Goal: Task Accomplishment & Management: Manage account settings

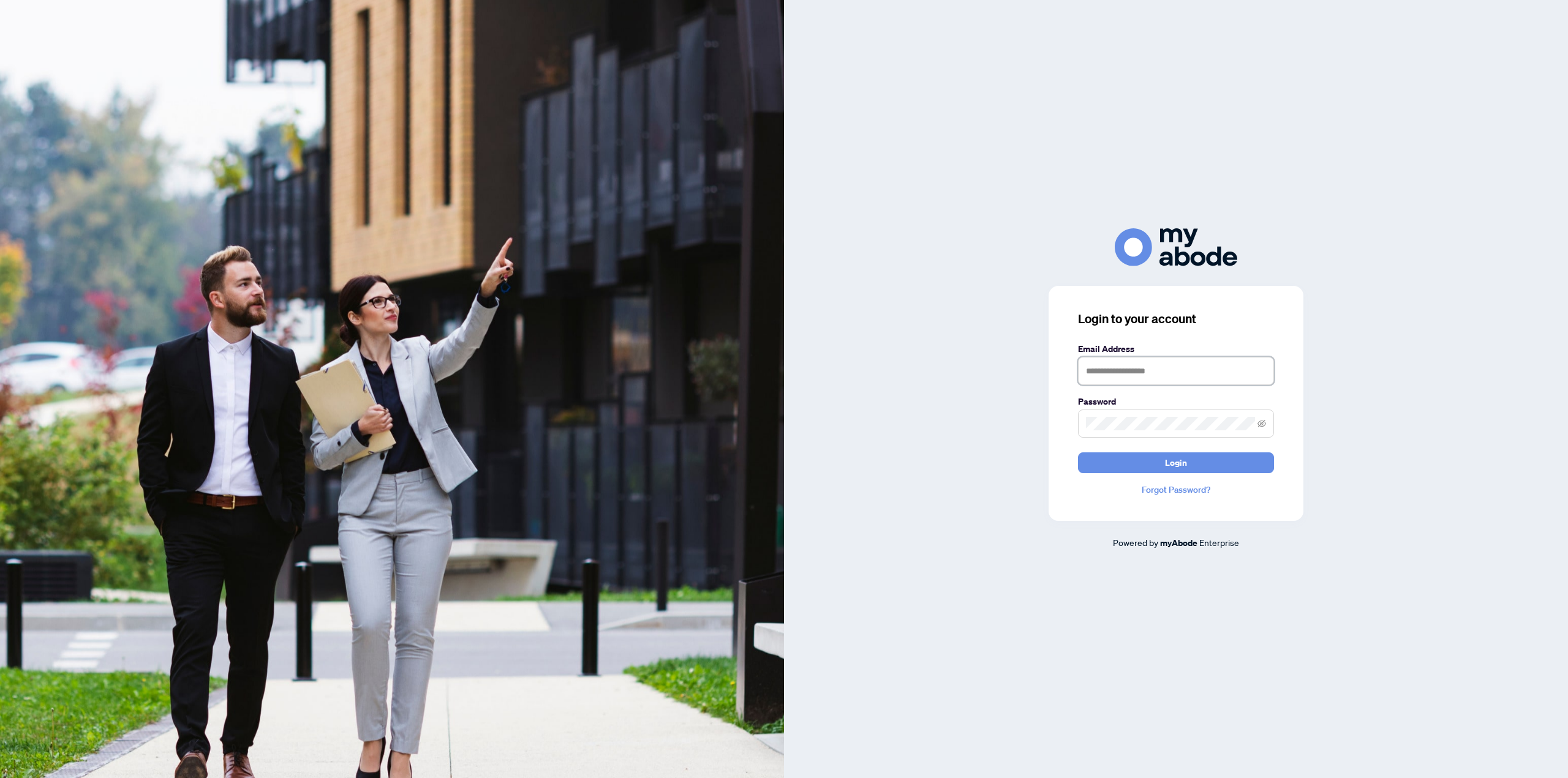
click at [1140, 366] on input "text" at bounding box center [1176, 371] width 196 height 28
type input "**********"
click at [1149, 433] on span at bounding box center [1176, 424] width 196 height 28
click at [1150, 433] on span at bounding box center [1176, 424] width 196 height 28
click at [1078, 452] on button "Login" at bounding box center [1176, 463] width 196 height 21
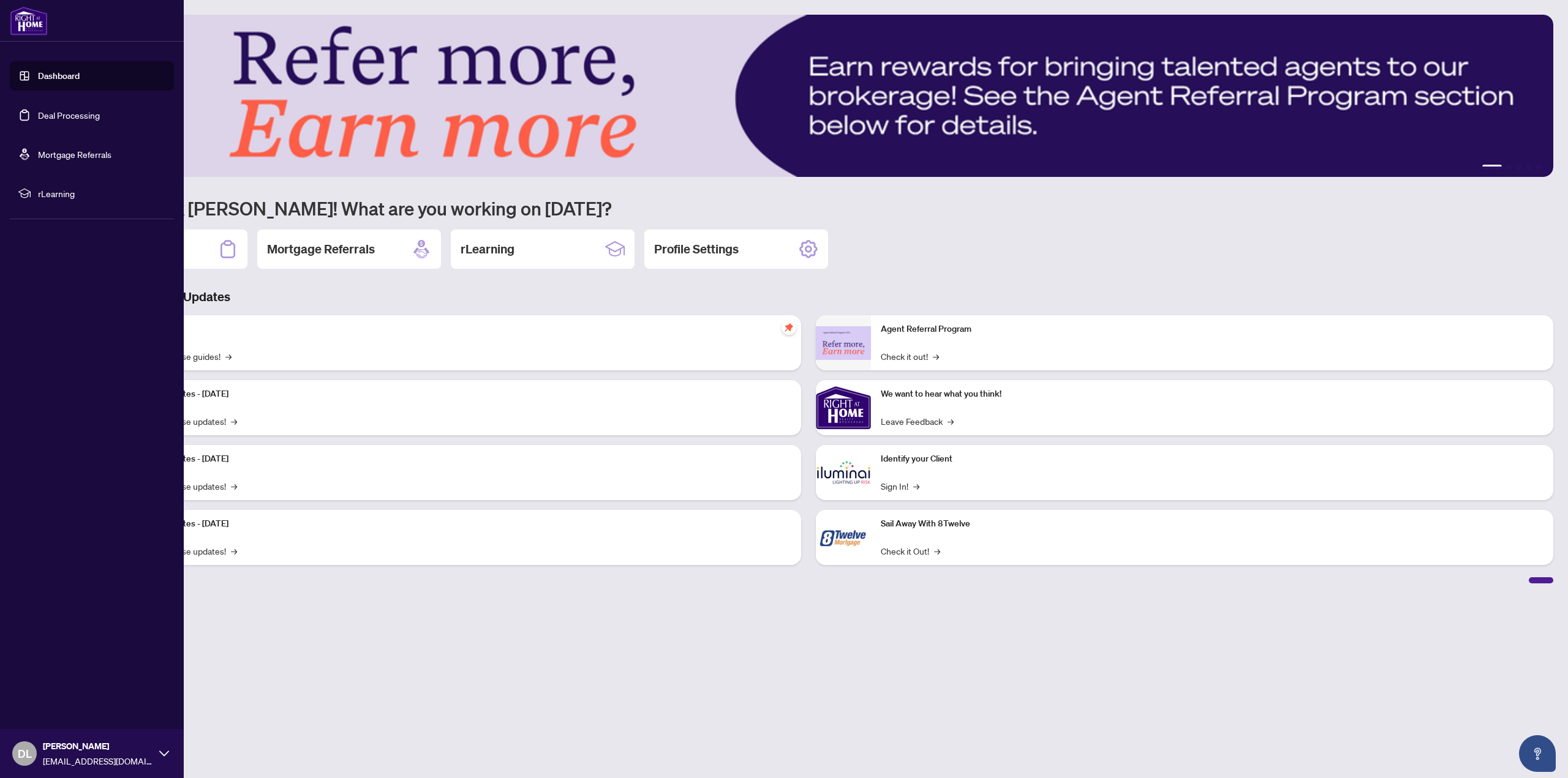
click at [38, 118] on link "Deal Processing" at bounding box center [69, 115] width 62 height 11
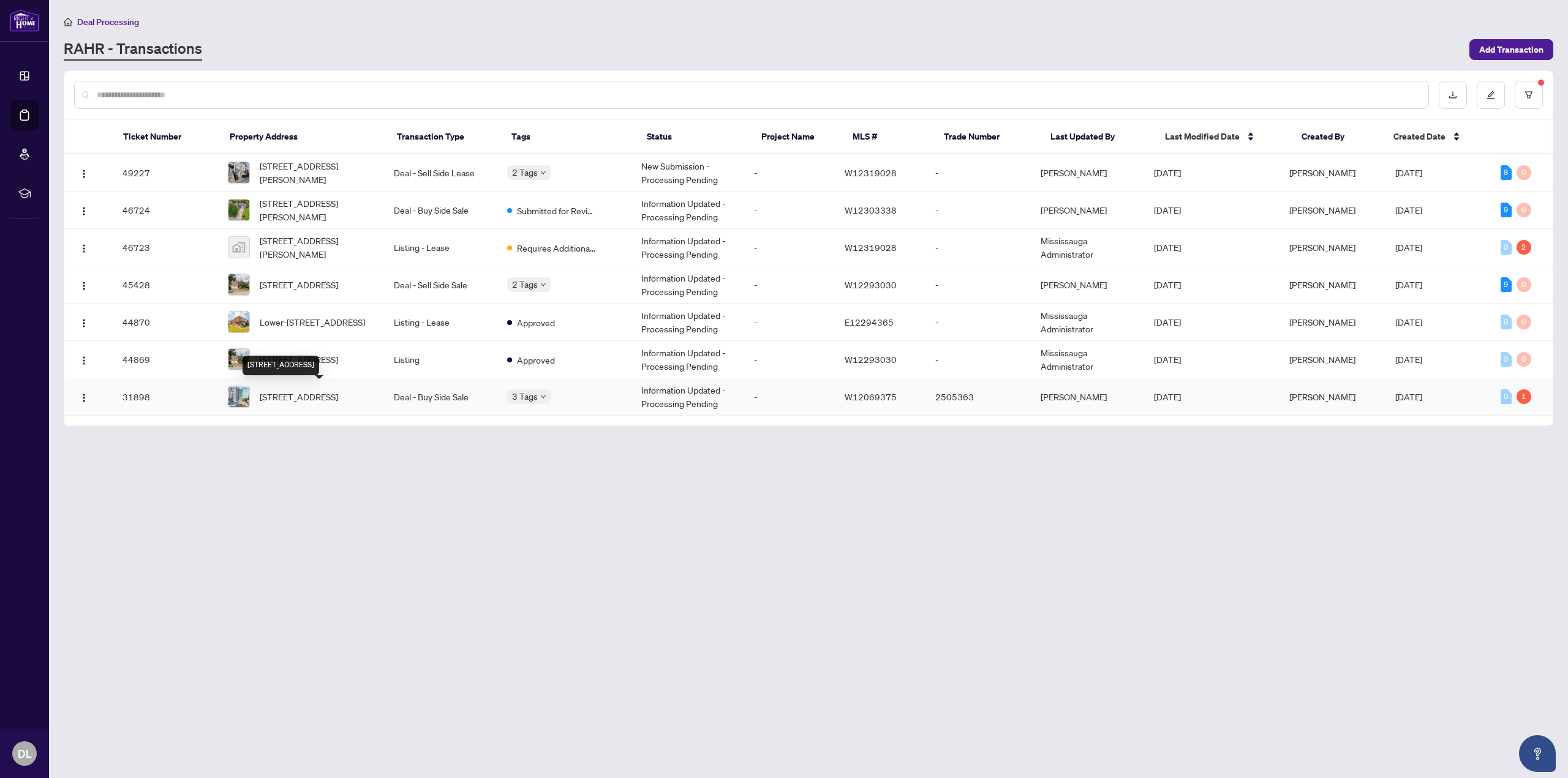
click at [301, 395] on span "3205-16 Brookers Lane, Toronto, Ontario M8V 0A6, Canada" at bounding box center [298, 397] width 78 height 14
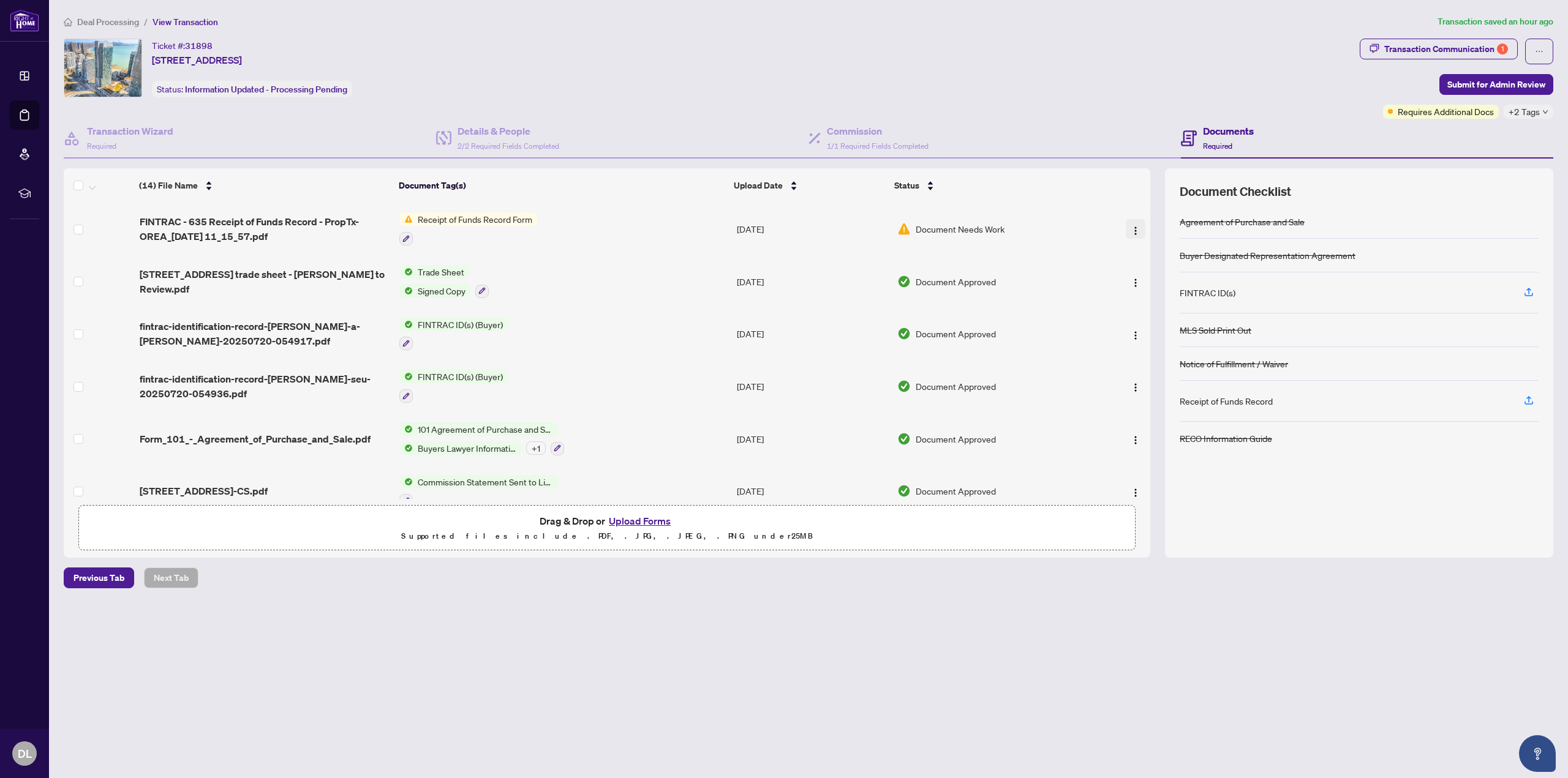
click at [1130, 228] on img "button" at bounding box center [1135, 231] width 10 height 10
click at [1168, 368] on span "Archive" at bounding box center [1190, 370] width 117 height 14
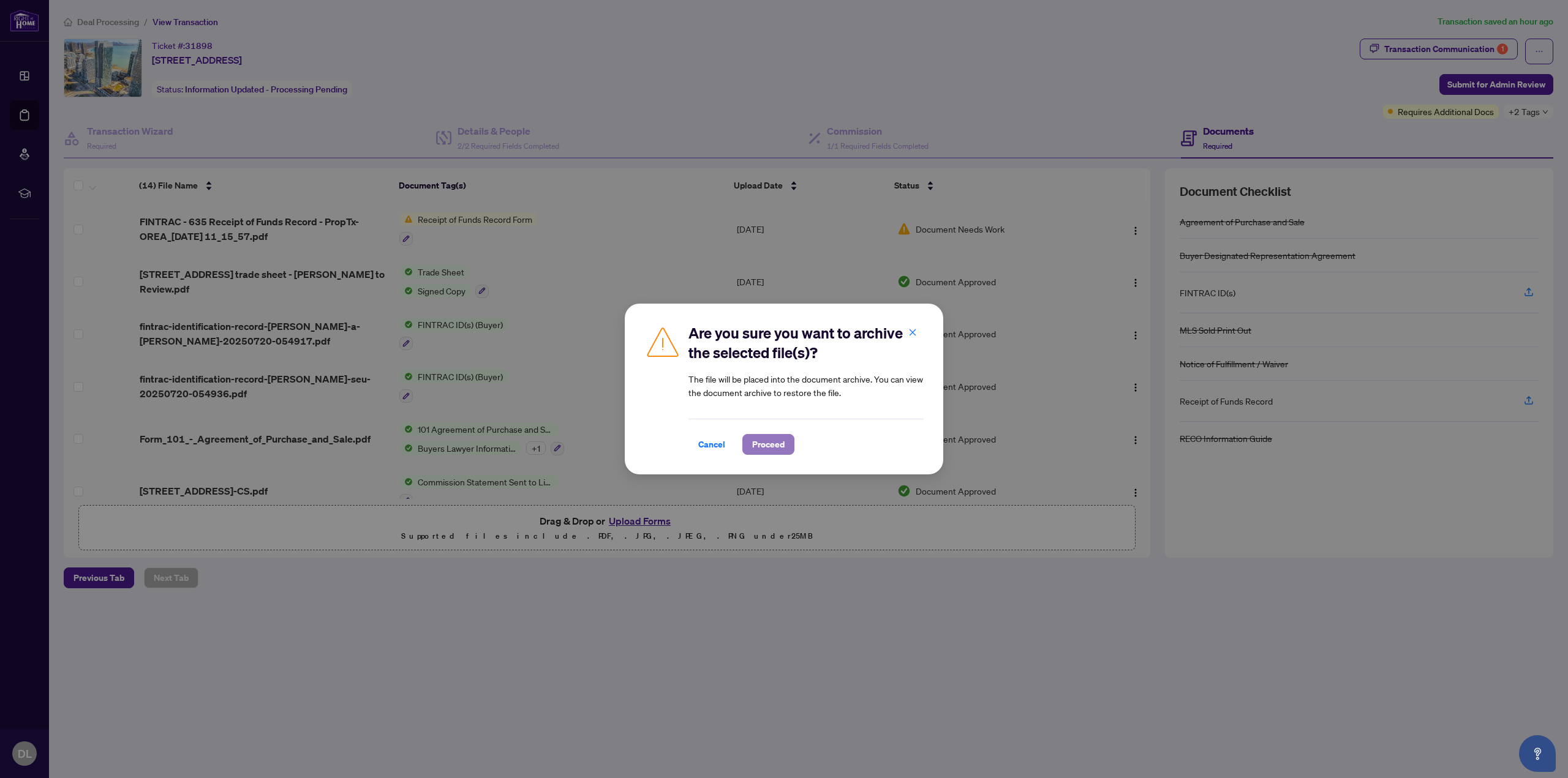
click at [767, 438] on span "Proceed" at bounding box center [768, 444] width 33 height 20
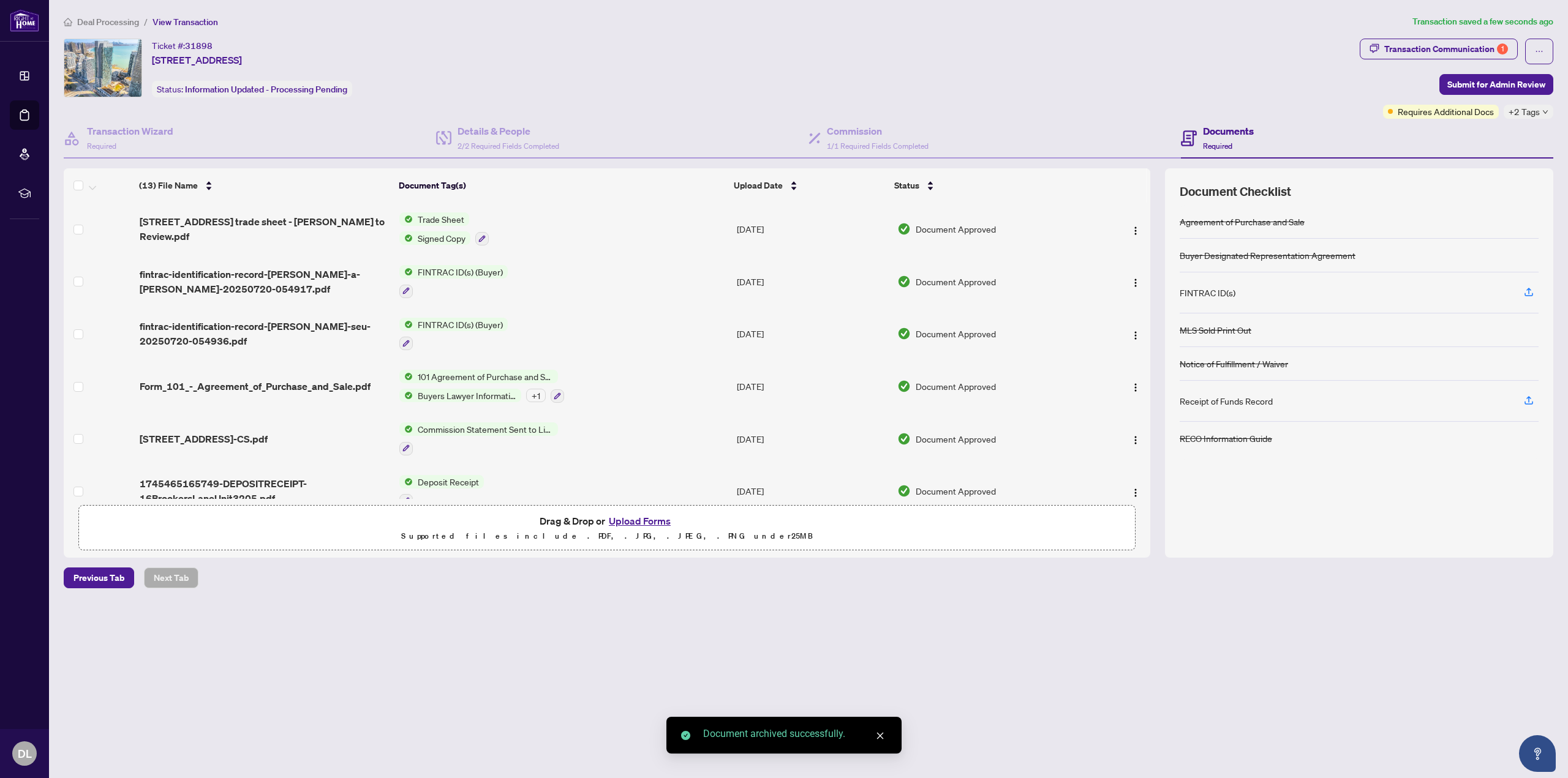
click at [658, 517] on button "Upload Forms" at bounding box center [640, 521] width 69 height 16
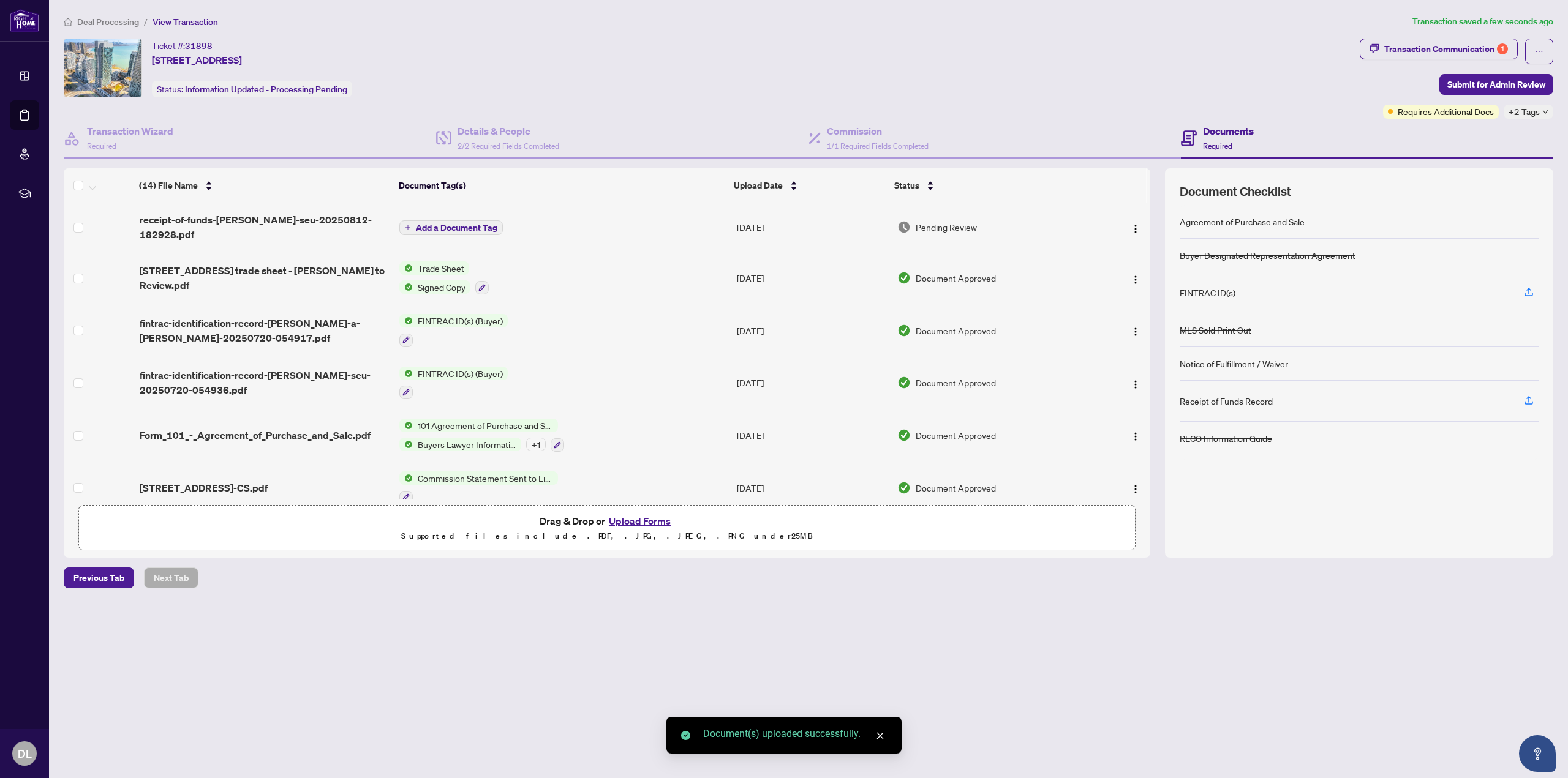
click at [466, 224] on span "Add a Document Tag" at bounding box center [457, 228] width 81 height 9
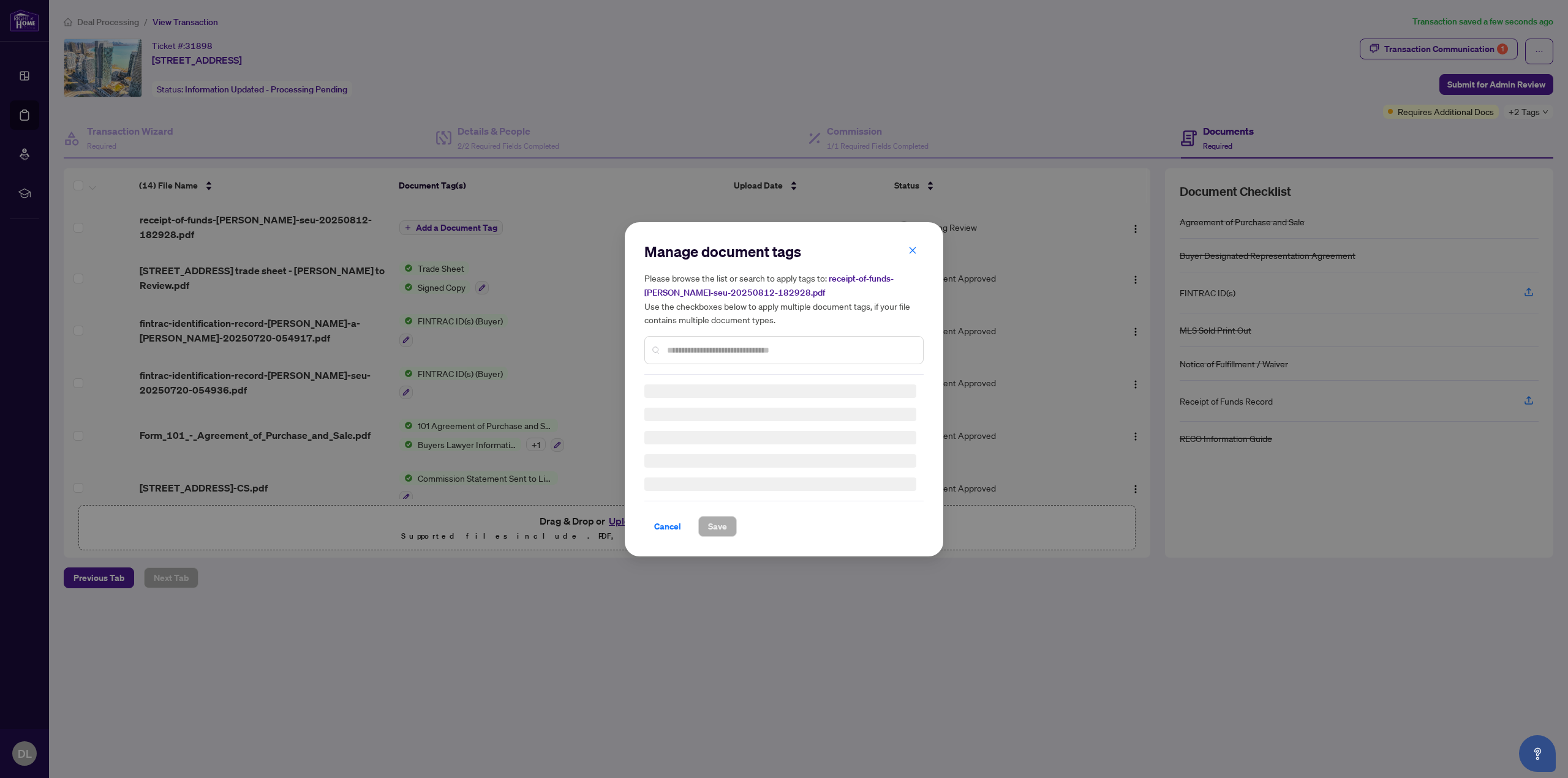
click at [733, 347] on div "Manage document tags Please browse the list or search to apply tags to: receipt…" at bounding box center [783, 308] width 279 height 133
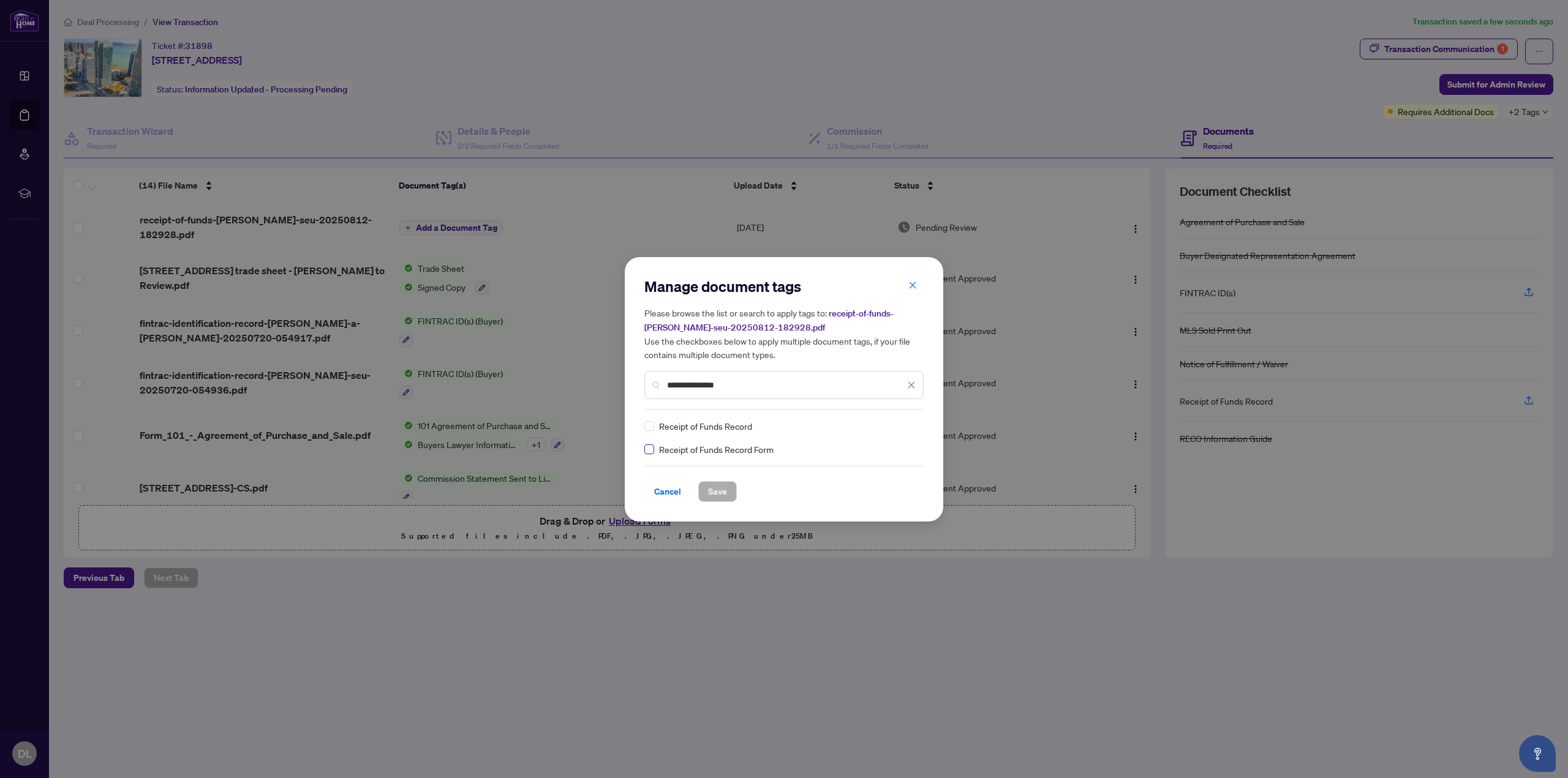
type input "**********"
click at [653, 455] on label at bounding box center [649, 449] width 10 height 14
click at [718, 492] on span "Save" at bounding box center [717, 492] width 19 height 20
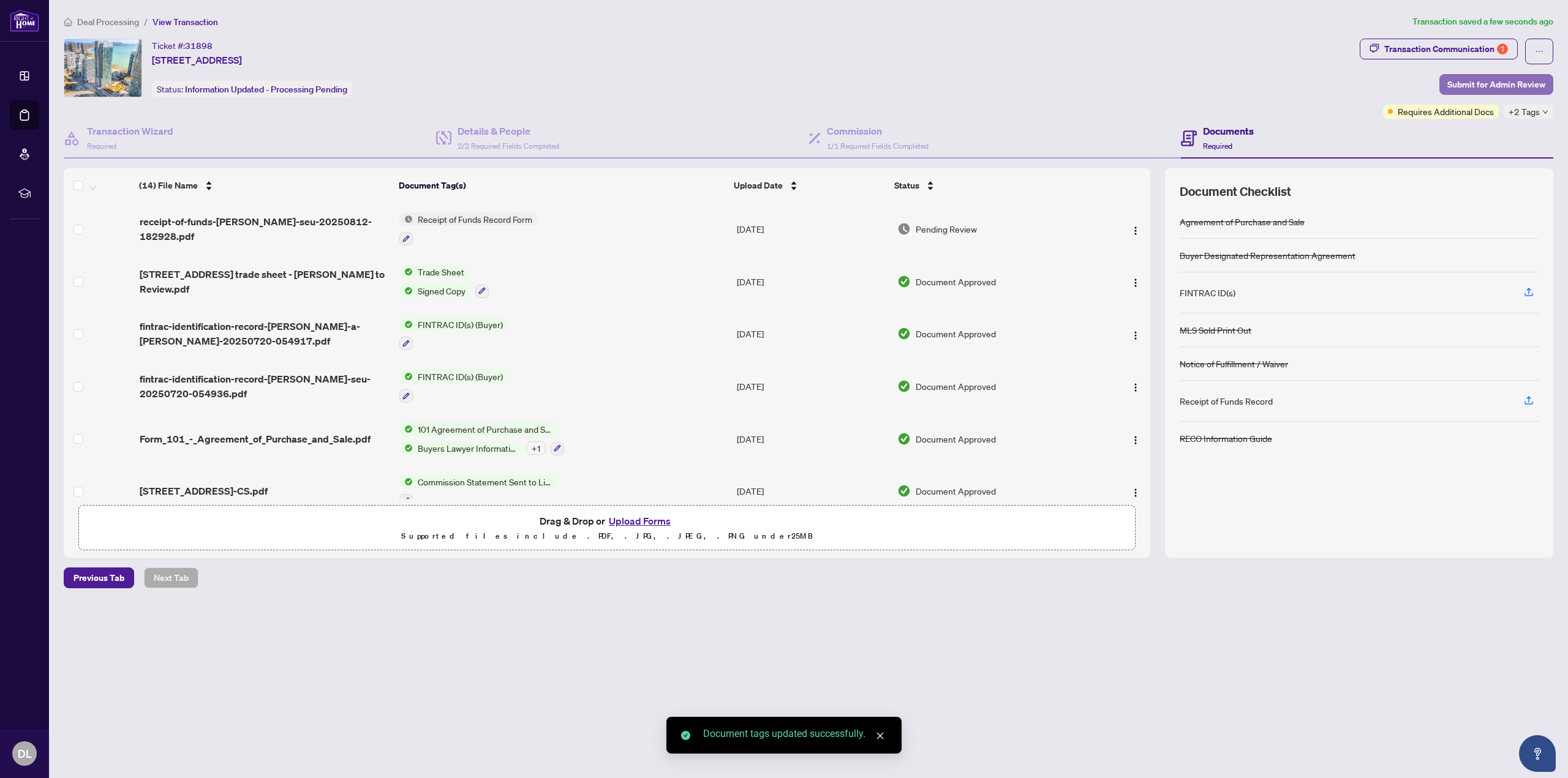
click at [1503, 81] on span "Submit for Admin Review" at bounding box center [1496, 84] width 98 height 20
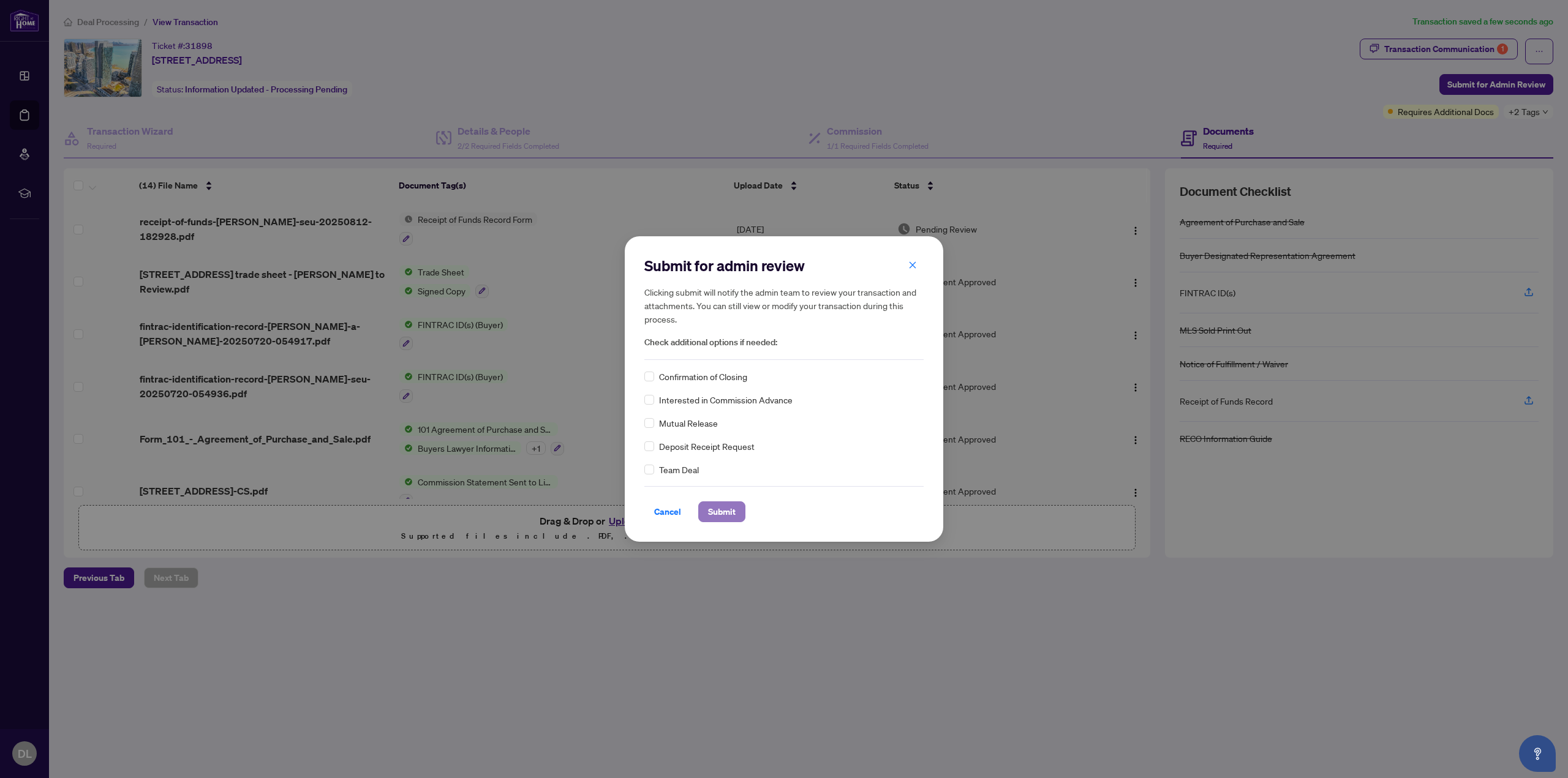
click at [719, 514] on span "Submit" at bounding box center [722, 512] width 28 height 20
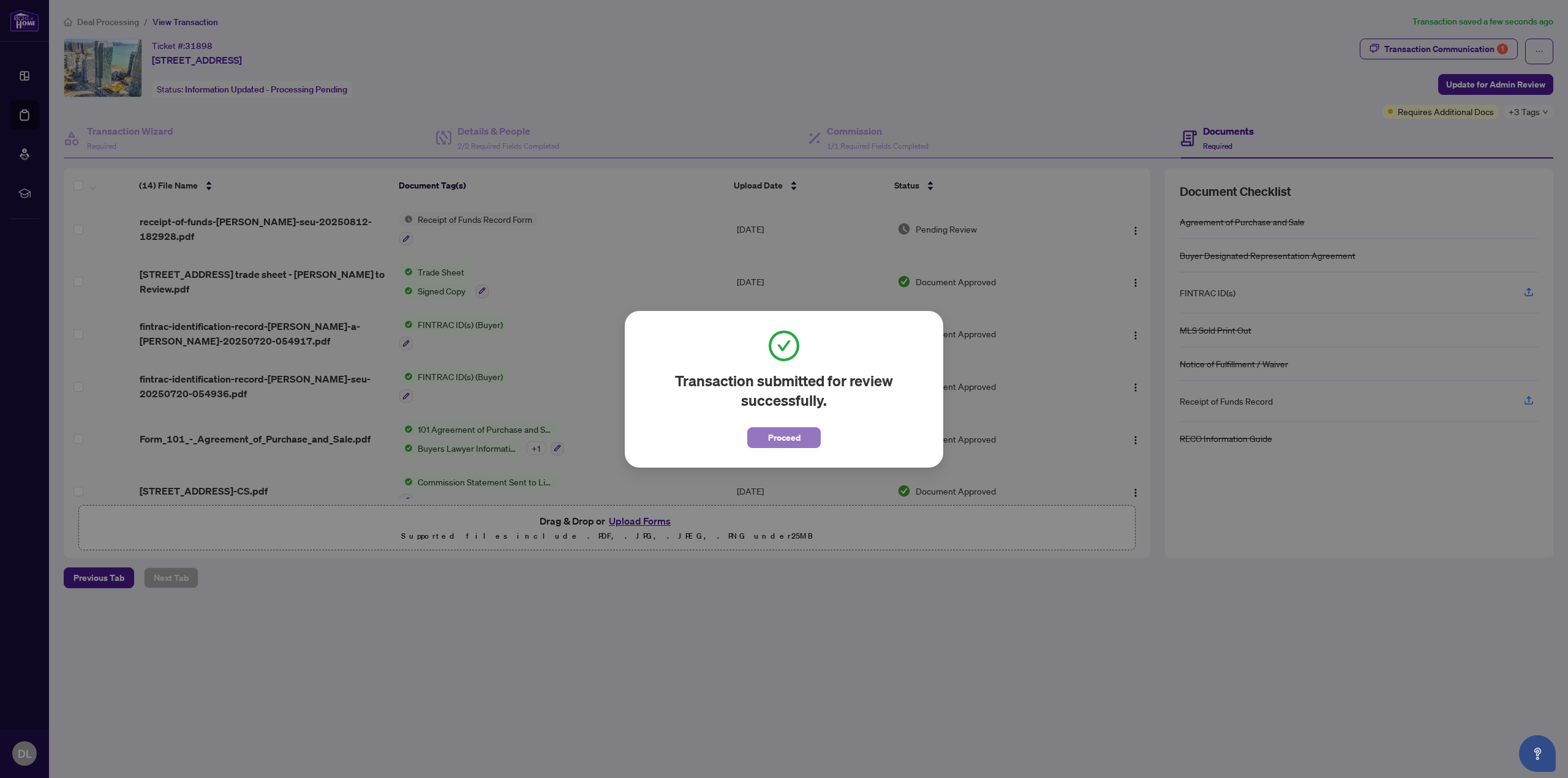
click at [787, 440] on span "Proceed" at bounding box center [784, 438] width 33 height 20
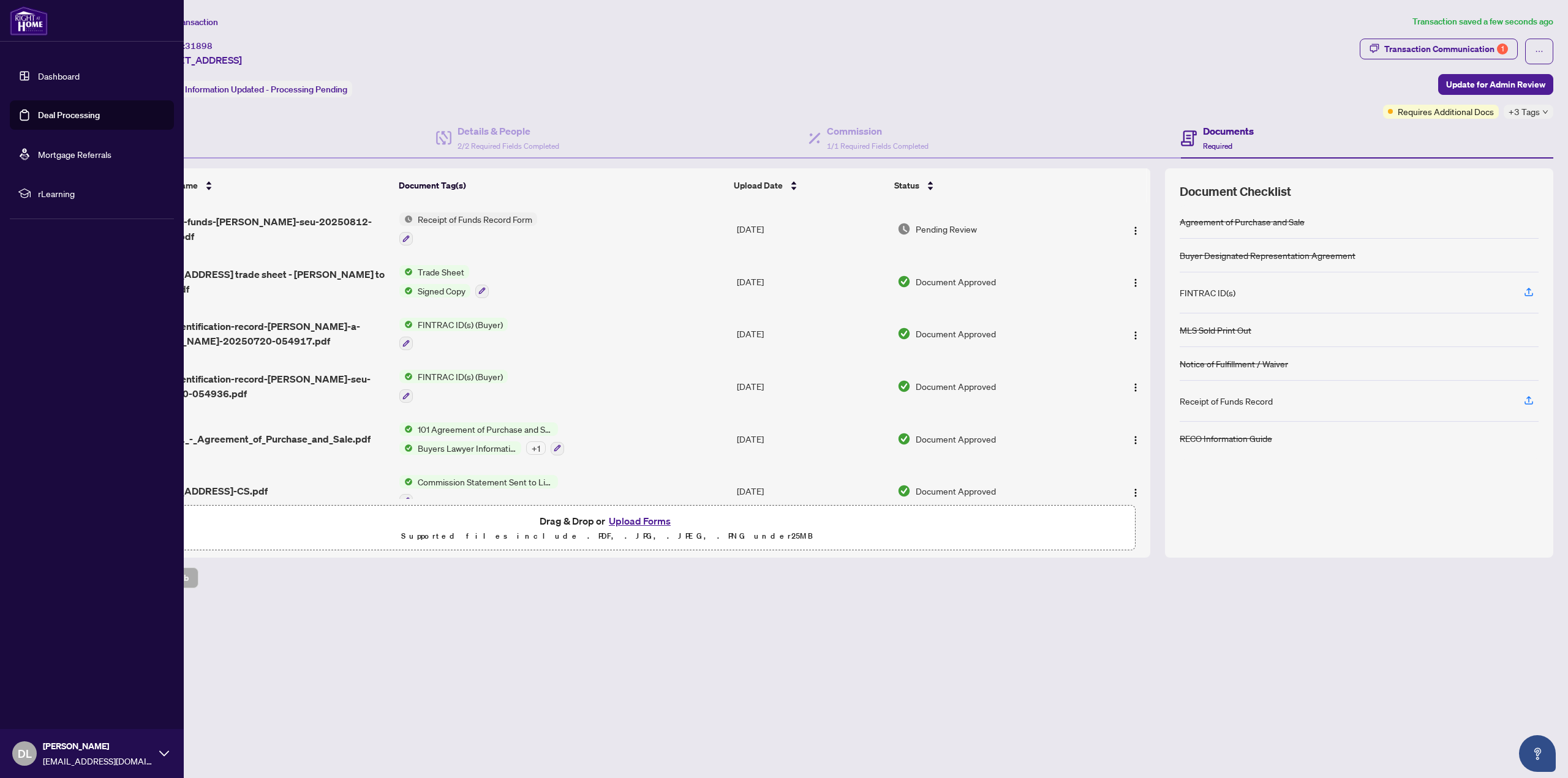
click at [43, 114] on link "Deal Processing" at bounding box center [69, 115] width 62 height 11
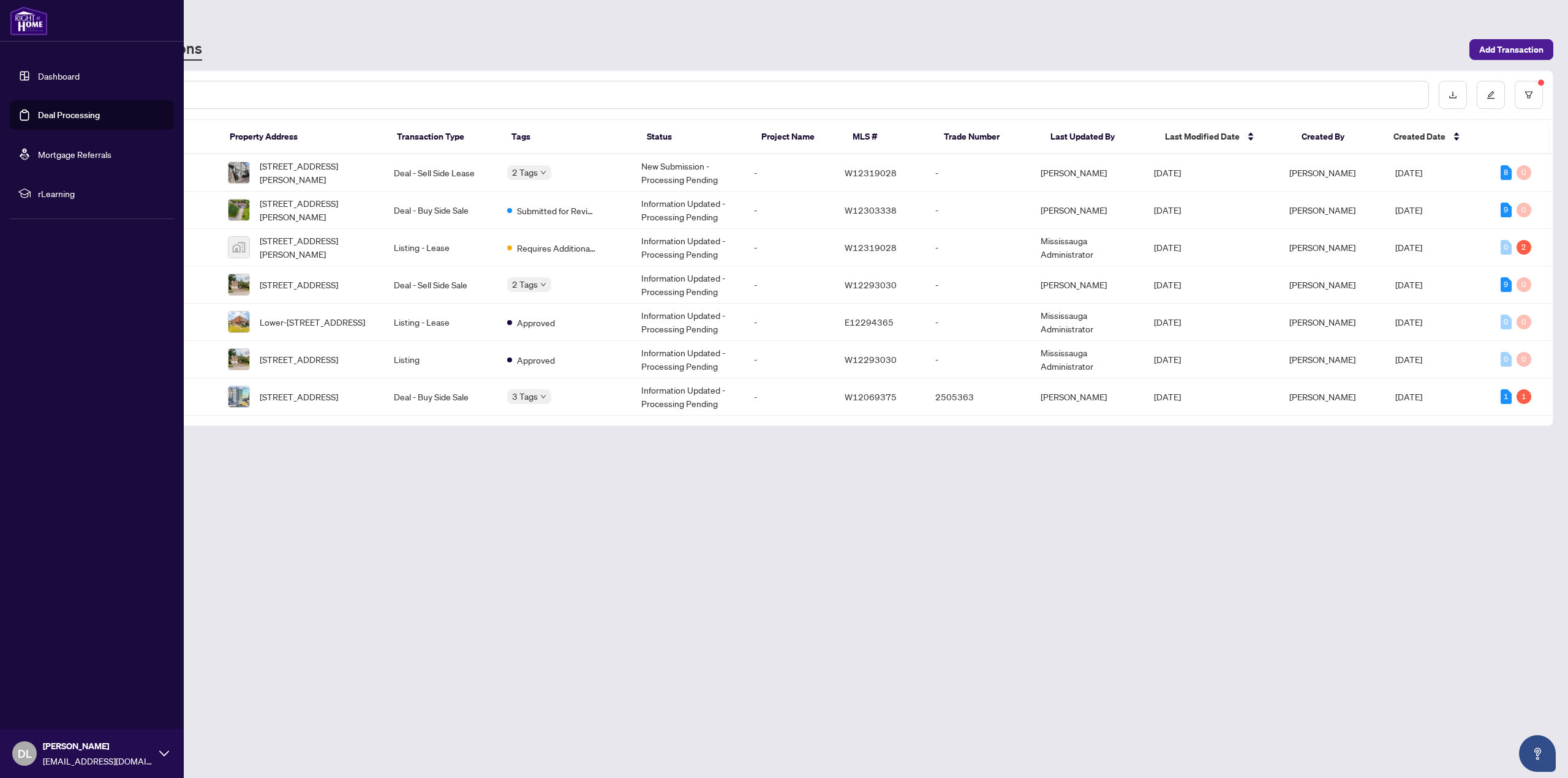
click at [38, 112] on link "Deal Processing" at bounding box center [69, 115] width 62 height 11
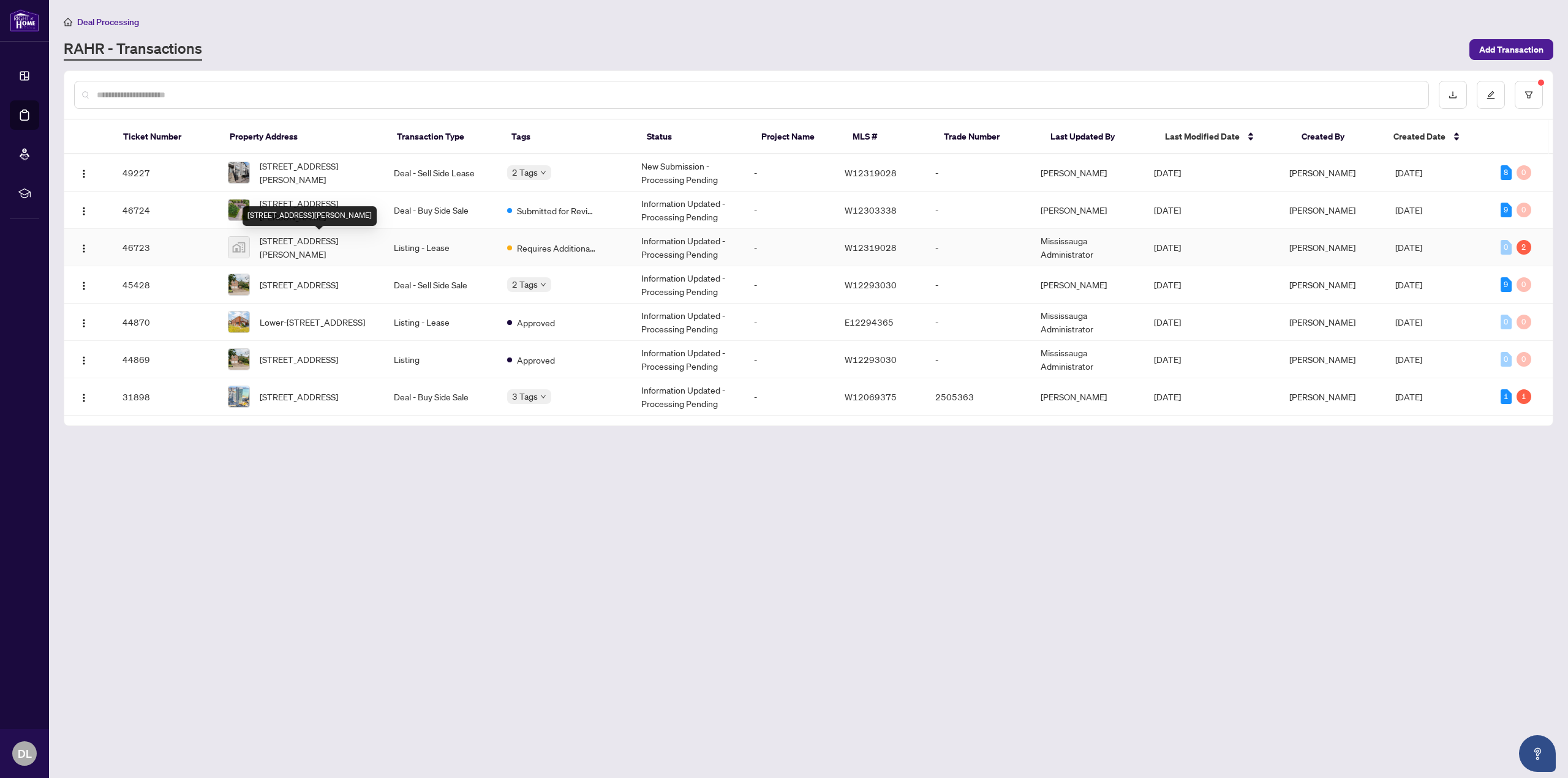
click at [322, 207] on div "5035 Oscar Peterson Blvd #11, Mississauga, ON, Canada" at bounding box center [309, 216] width 134 height 20
click at [342, 203] on span "357 Seaton Dr, Oakville, Ontario L6L 3X9, Canada" at bounding box center [317, 210] width 115 height 27
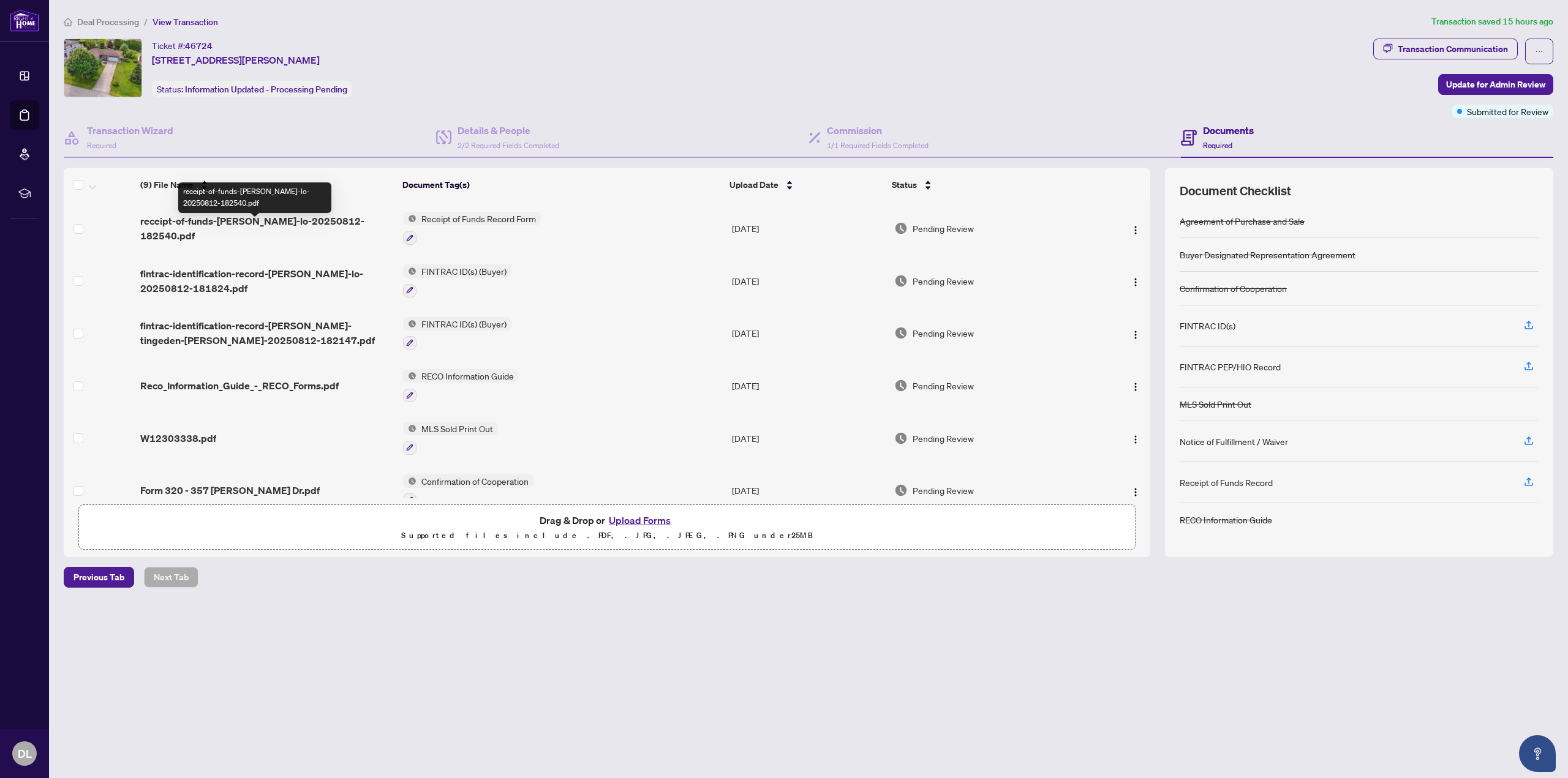
click at [357, 222] on span "receipt-of-funds-carmen-lo-20250812-182540.pdf" at bounding box center [267, 229] width 253 height 30
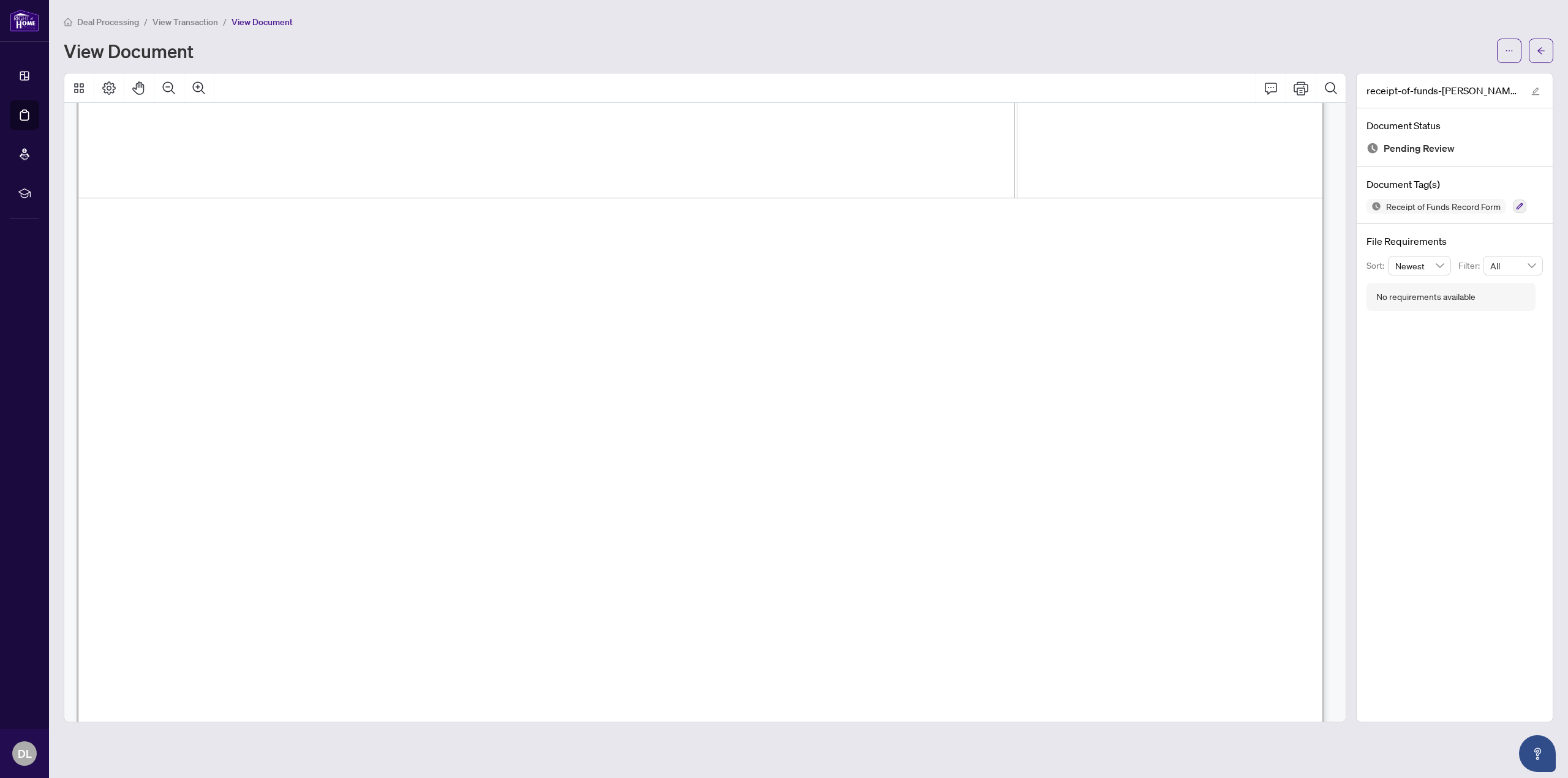
scroll to position [942, 0]
